Goal: Task Accomplishment & Management: Use online tool/utility

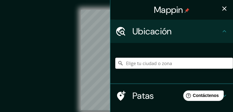
click at [147, 61] on input "Elige tu ciudad o zona" at bounding box center [174, 63] width 118 height 11
paste input "EstaciÓn de trenes Friburgo [GEOGRAPHIC_DATA]"
type input "[GEOGRAPHIC_DATA], Fraiburgo - [GEOGRAPHIC_DATA], 89580-000, [GEOGRAPHIC_DATA]"
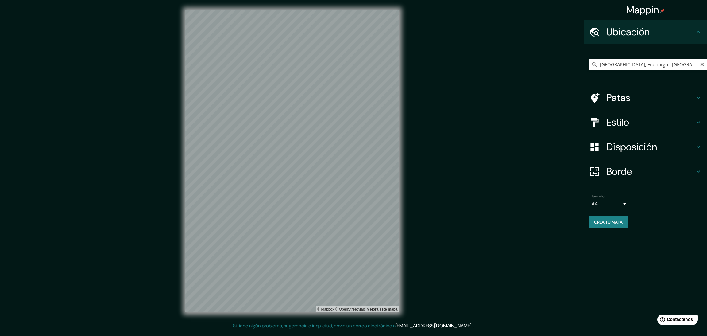
click at [233, 68] on input "[GEOGRAPHIC_DATA], Fraiburgo - [GEOGRAPHIC_DATA], 89580-000, [GEOGRAPHIC_DATA]" at bounding box center [648, 64] width 118 height 11
click at [233, 66] on input "[GEOGRAPHIC_DATA], Fraiburgo - [GEOGRAPHIC_DATA], 89580-000, [GEOGRAPHIC_DATA]" at bounding box center [648, 64] width 118 height 11
click at [233, 76] on div "[GEOGRAPHIC_DATA], Fraiburgo - [GEOGRAPHIC_DATA], 89580-000, [GEOGRAPHIC_DATA]" at bounding box center [648, 64] width 118 height 31
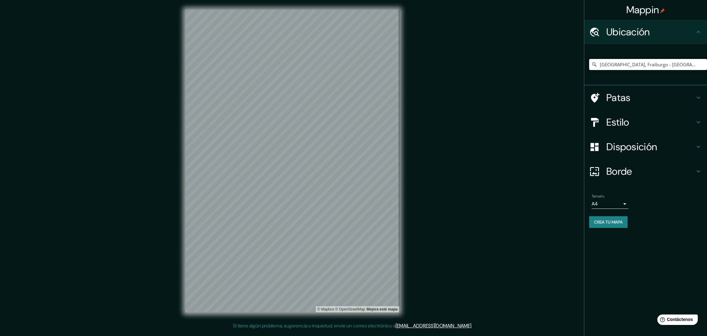
click at [233, 76] on div "[GEOGRAPHIC_DATA], Fraiburgo - [GEOGRAPHIC_DATA], 89580-000, [GEOGRAPHIC_DATA]" at bounding box center [648, 64] width 118 height 31
click at [233, 68] on input "[GEOGRAPHIC_DATA], Fraiburgo - [GEOGRAPHIC_DATA], 89580-000, [GEOGRAPHIC_DATA]" at bounding box center [648, 64] width 118 height 11
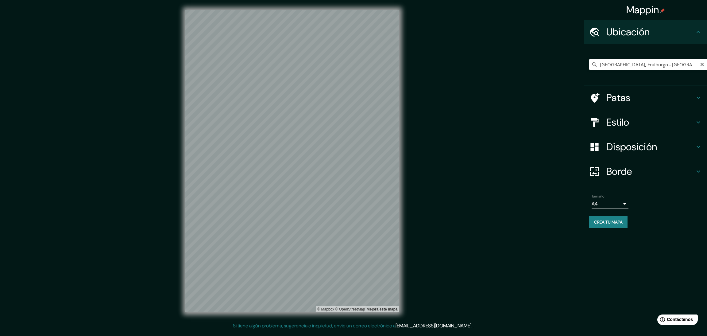
click at [233, 68] on input "[GEOGRAPHIC_DATA], Fraiburgo - [GEOGRAPHIC_DATA], 89580-000, [GEOGRAPHIC_DATA]" at bounding box center [648, 64] width 118 height 11
paste input "EstaciÓn de trenes Friburgo [GEOGRAPHIC_DATA]"
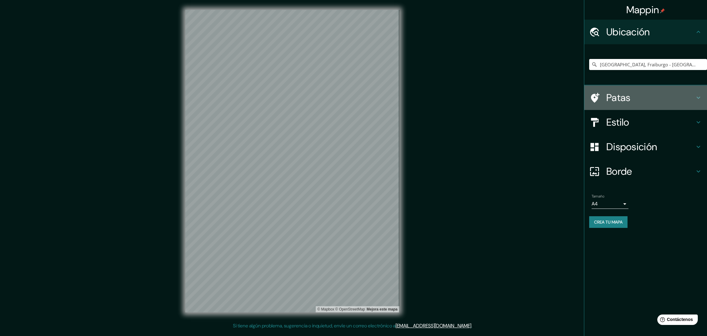
click at [233, 102] on font "Patas" at bounding box center [619, 97] width 24 height 13
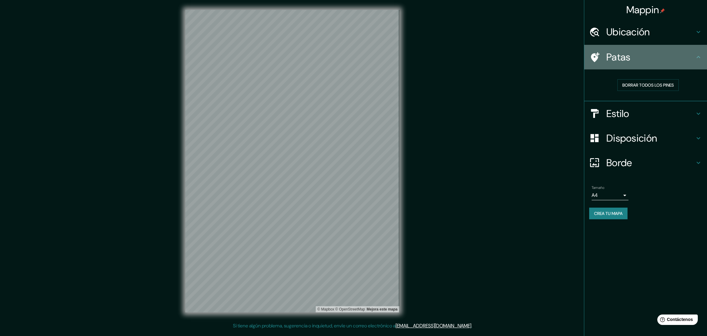
click at [233, 56] on icon at bounding box center [698, 56] width 7 height 7
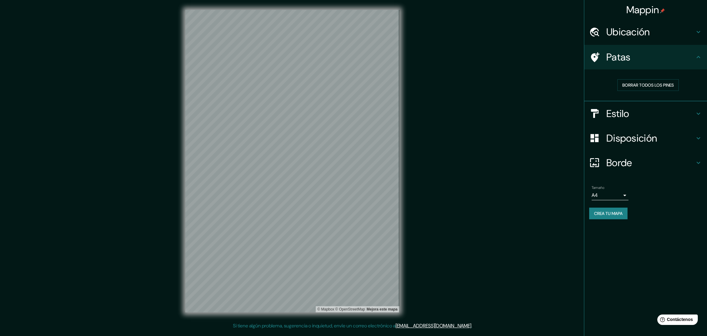
click at [233, 55] on icon at bounding box center [698, 56] width 7 height 7
click at [233, 107] on h4 "Estilo" at bounding box center [651, 113] width 88 height 12
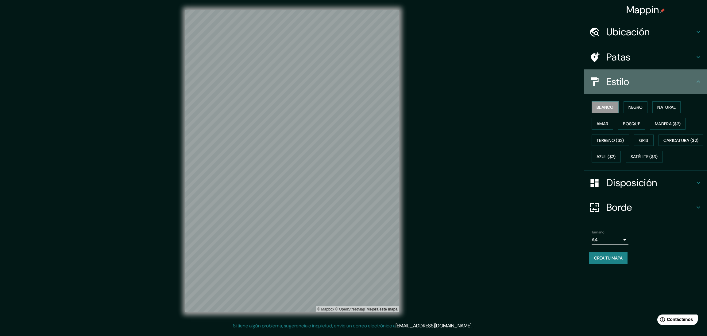
click at [233, 82] on icon at bounding box center [698, 81] width 7 height 7
click at [233, 85] on h4 "Estilo" at bounding box center [651, 82] width 88 height 12
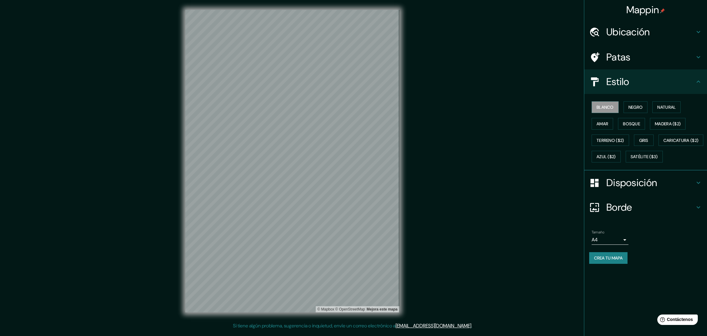
click at [233, 37] on font "Ubicación" at bounding box center [629, 31] width 44 height 13
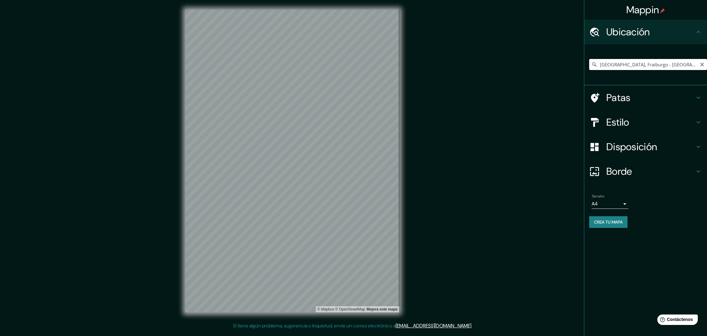
drag, startPoint x: 660, startPoint y: 63, endPoint x: 592, endPoint y: 65, distance: 68.5
click at [233, 65] on div "[GEOGRAPHIC_DATA], Fraiburgo - [GEOGRAPHIC_DATA], 89580-000, [GEOGRAPHIC_DATA]" at bounding box center [648, 64] width 118 height 11
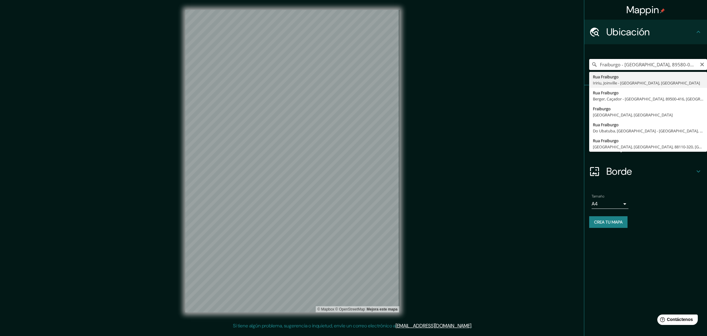
type input "Fraiburgo - [GEOGRAPHIC_DATA], 89580-000, [GEOGRAPHIC_DATA]"
click at [233, 62] on input "Fraiburgo - [GEOGRAPHIC_DATA], 89580-000, [GEOGRAPHIC_DATA]" at bounding box center [648, 64] width 118 height 11
click at [233, 63] on input "Fraiburgo - [GEOGRAPHIC_DATA], 89580-000, [GEOGRAPHIC_DATA]" at bounding box center [648, 64] width 118 height 11
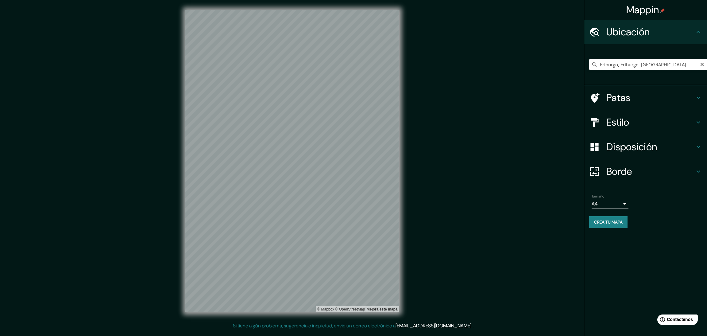
click at [233, 62] on input "Friburgo, Friburgo, [GEOGRAPHIC_DATA]" at bounding box center [648, 64] width 118 height 11
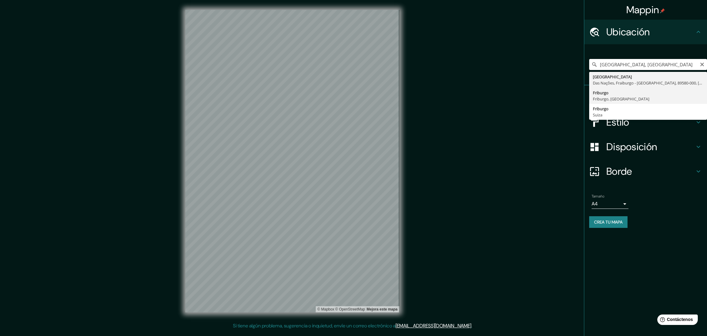
type input "Friburgo, Friburgo, [GEOGRAPHIC_DATA]"
